Goal: Information Seeking & Learning: Learn about a topic

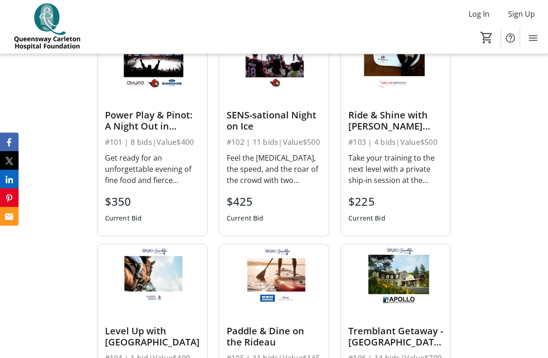
scroll to position [448, 0]
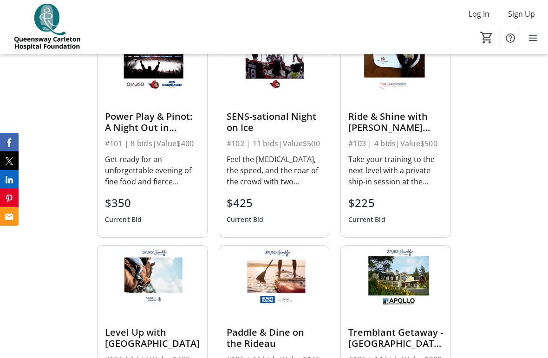
click at [165, 103] on div at bounding box center [152, 99] width 95 height 14
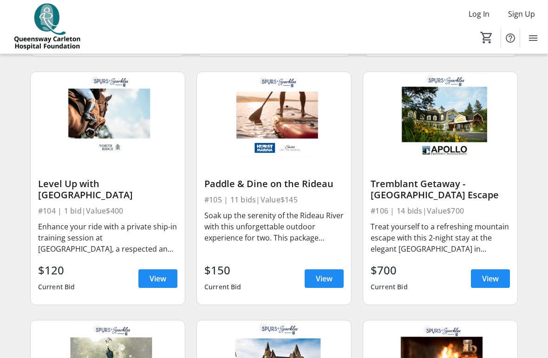
scroll to position [313, 0]
click at [491, 281] on span "View" at bounding box center [490, 278] width 17 height 11
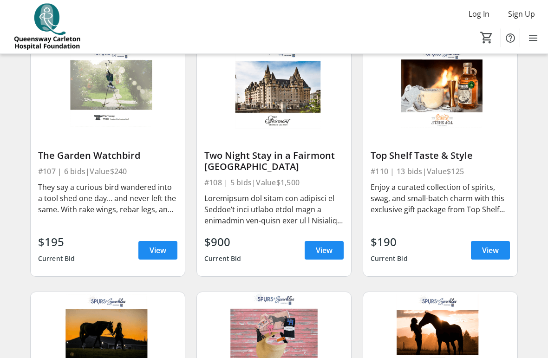
scroll to position [591, 0]
click at [160, 256] on span "View" at bounding box center [158, 250] width 17 height 11
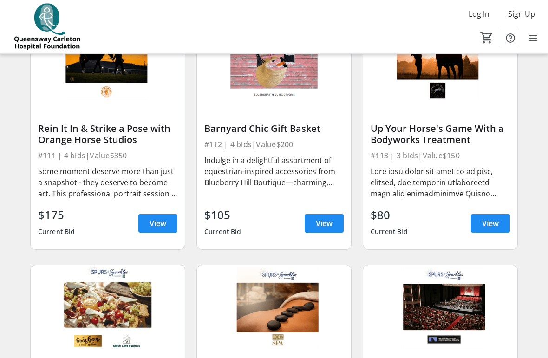
scroll to position [867, 0]
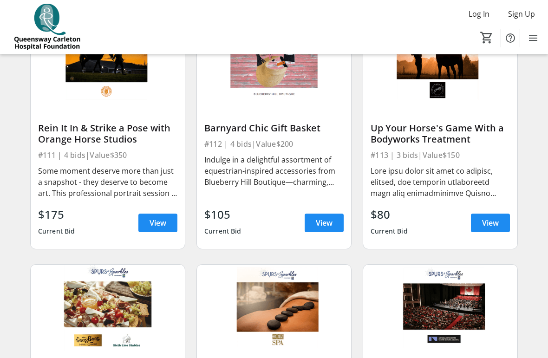
click at [494, 223] on span "View" at bounding box center [490, 222] width 17 height 11
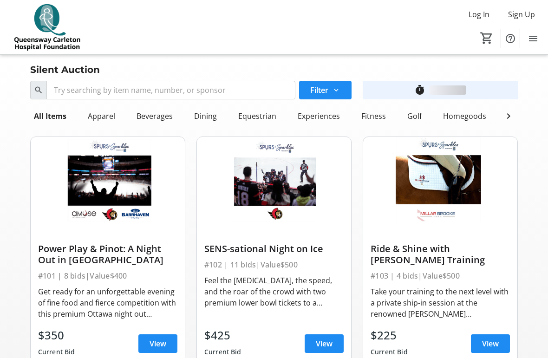
scroll to position [830, 0]
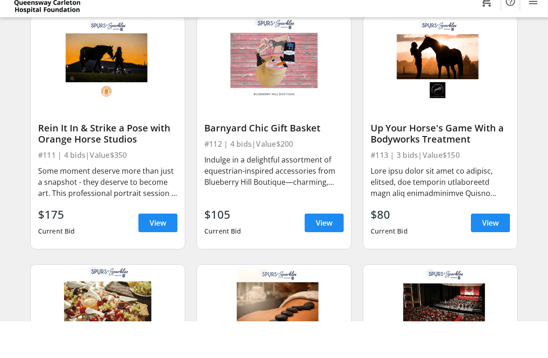
click at [328, 254] on span "View" at bounding box center [324, 259] width 17 height 11
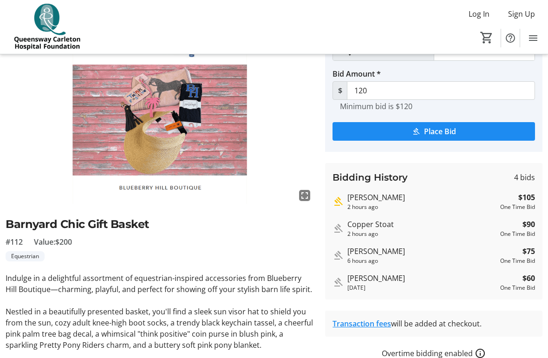
scroll to position [56, 0]
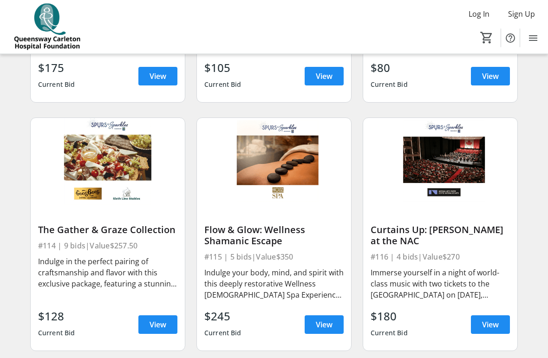
scroll to position [1014, 0]
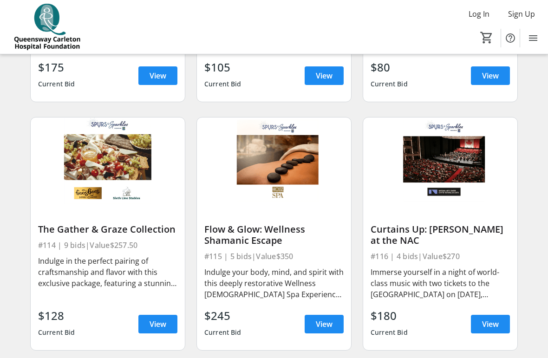
click at [162, 329] on span "View" at bounding box center [158, 324] width 17 height 11
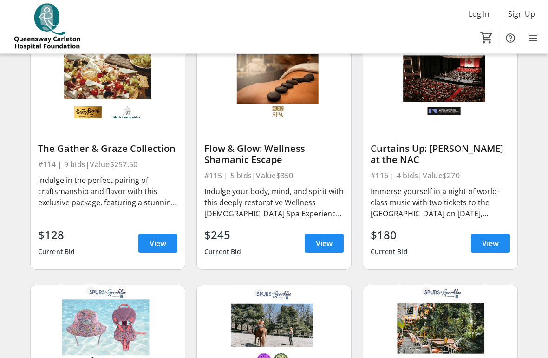
scroll to position [1095, 0]
click at [326, 246] on span "View" at bounding box center [324, 243] width 17 height 11
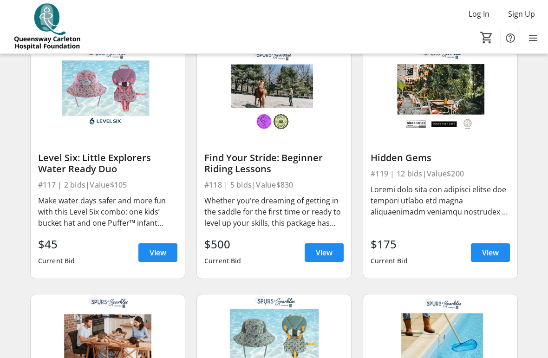
scroll to position [1334, 0]
click at [489, 252] on span "View" at bounding box center [490, 252] width 17 height 11
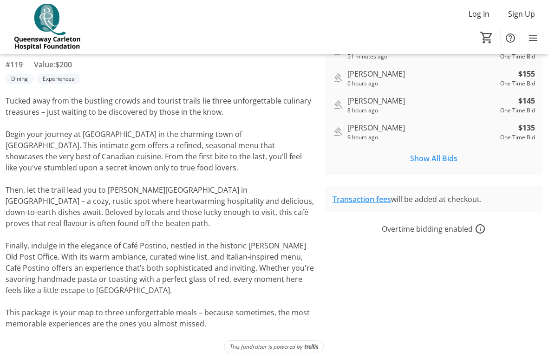
scroll to position [239, 0]
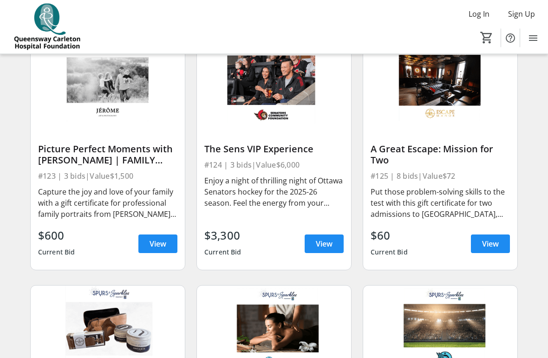
scroll to position [1841, 0]
click at [328, 245] on span "View" at bounding box center [324, 243] width 17 height 11
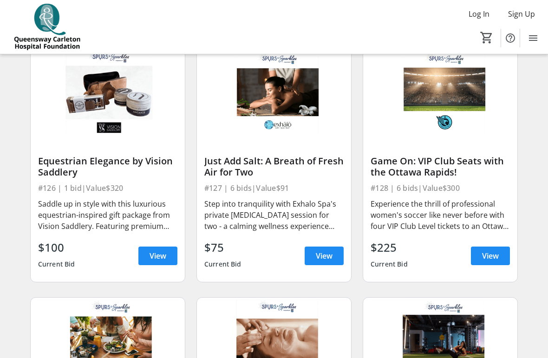
scroll to position [2080, 0]
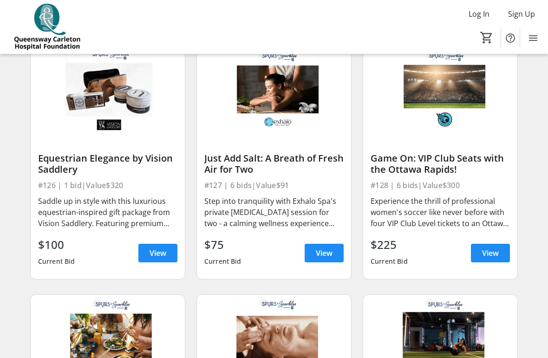
click at [158, 257] on span "View" at bounding box center [158, 253] width 17 height 11
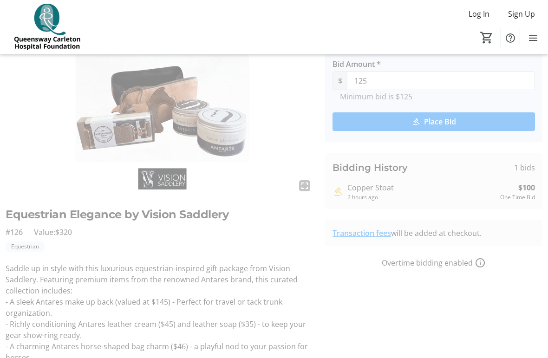
scroll to position [66, 0]
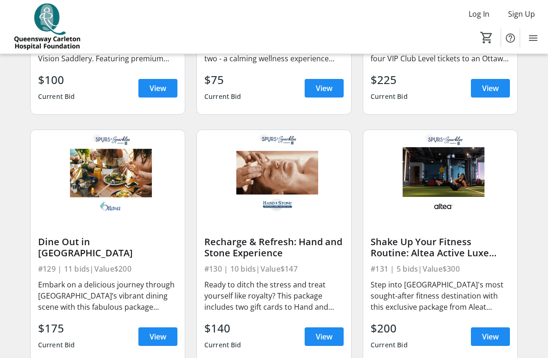
scroll to position [2245, 0]
click at [138, 203] on img at bounding box center [108, 173] width 154 height 87
click at [162, 342] on span "View" at bounding box center [158, 336] width 17 height 11
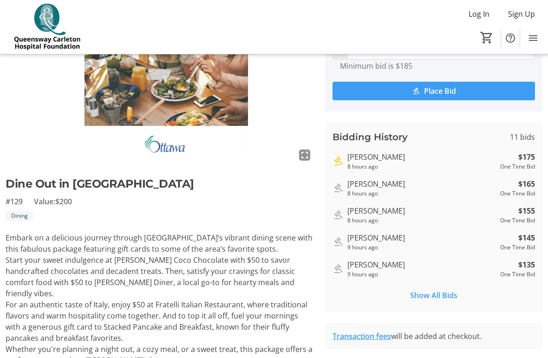
scroll to position [96, 0]
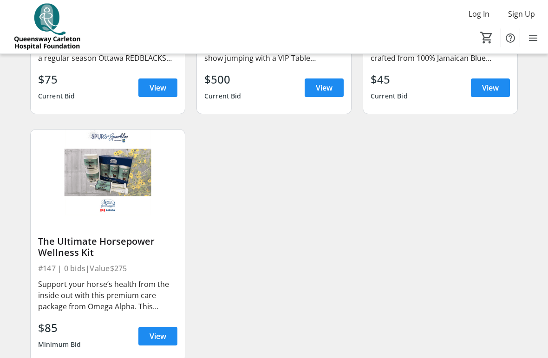
scroll to position [3738, 0]
click at [106, 252] on div "The Ultimate Horsepower Wellness Kit" at bounding box center [107, 247] width 139 height 22
click at [162, 338] on span "View" at bounding box center [158, 336] width 17 height 11
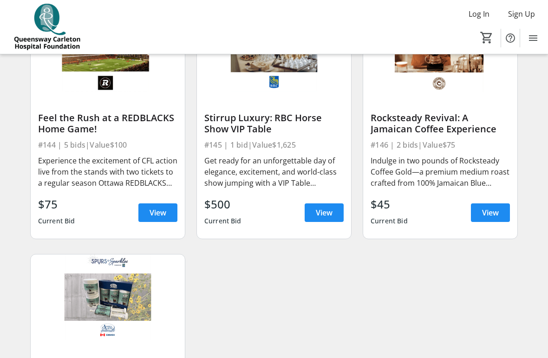
scroll to position [3612, 0]
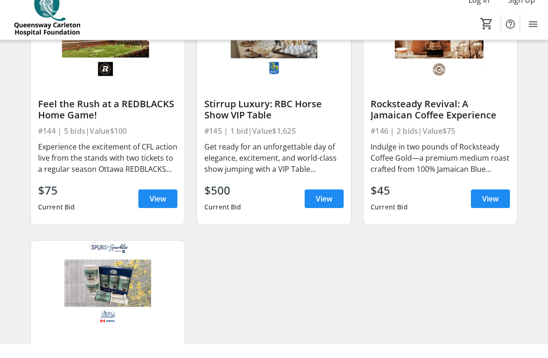
click at [323, 208] on span "View" at bounding box center [324, 213] width 17 height 11
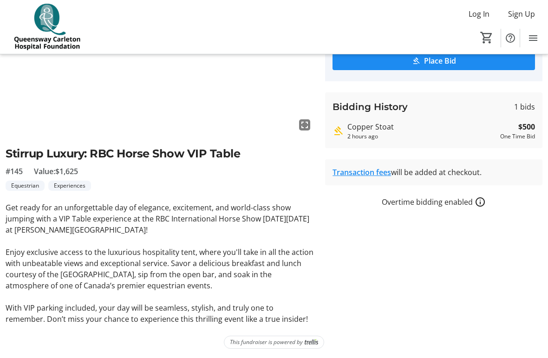
scroll to position [129, 0]
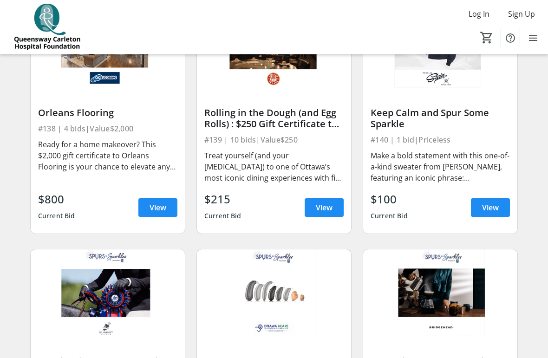
scroll to position [3120, 0]
click at [328, 207] on span "View" at bounding box center [324, 208] width 17 height 11
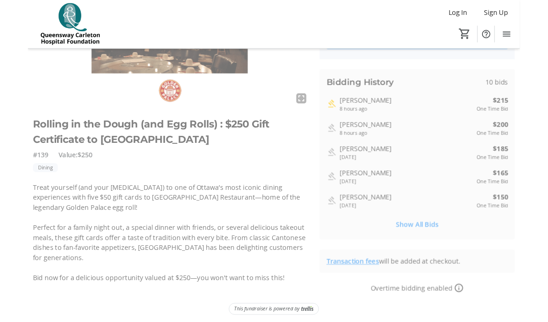
scroll to position [145, 0]
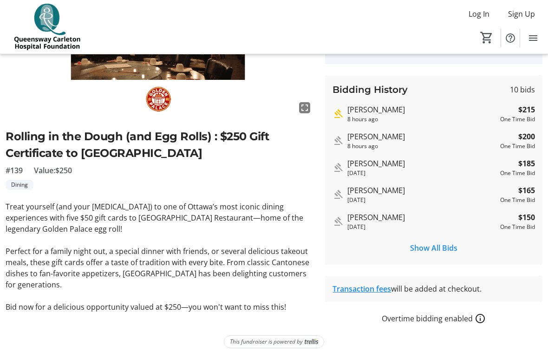
click at [318, 356] on div "Auction Home / View Item fullscreen Rolling in the Dough (and Egg Rolls) : $250…" at bounding box center [274, 135] width 548 height 450
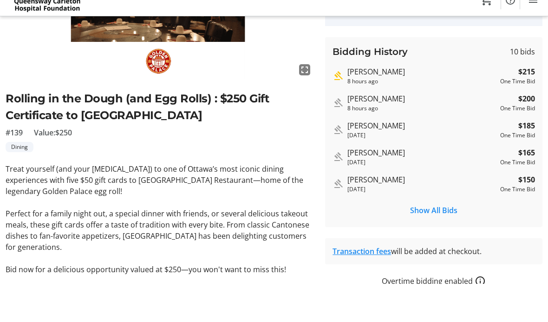
scroll to position [183, 0]
